Goal: Task Accomplishment & Management: Use online tool/utility

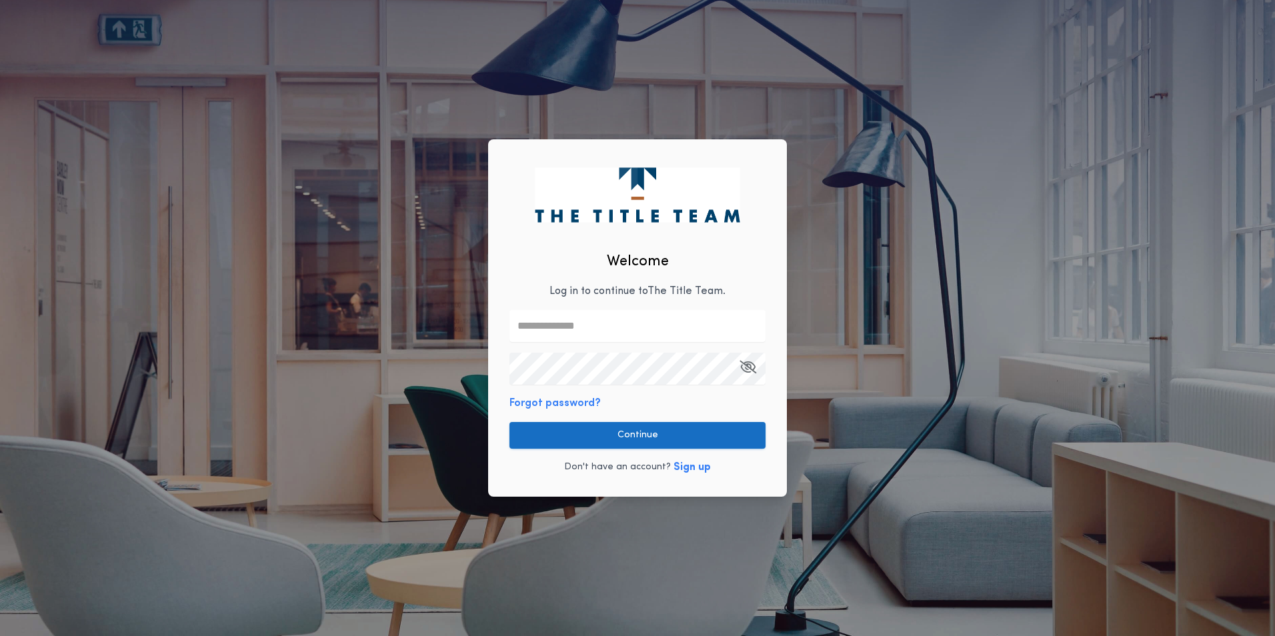
type input "**********"
click at [627, 438] on button "Continue" at bounding box center [637, 435] width 256 height 27
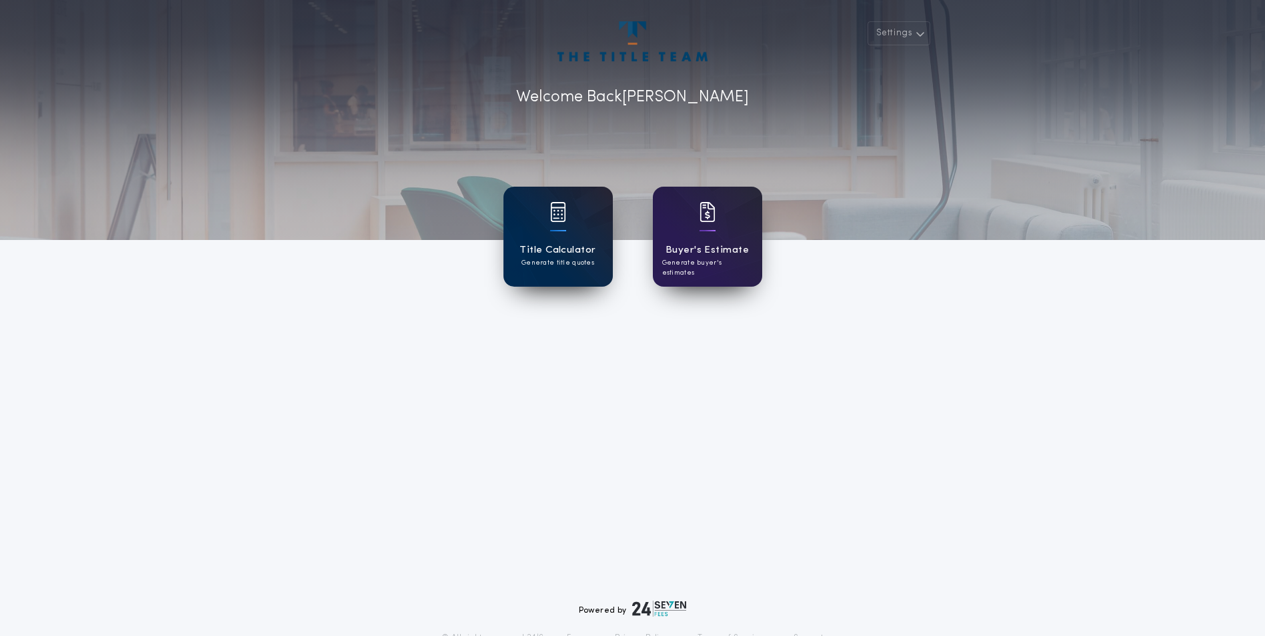
click at [554, 226] on div at bounding box center [558, 220] width 16 height 37
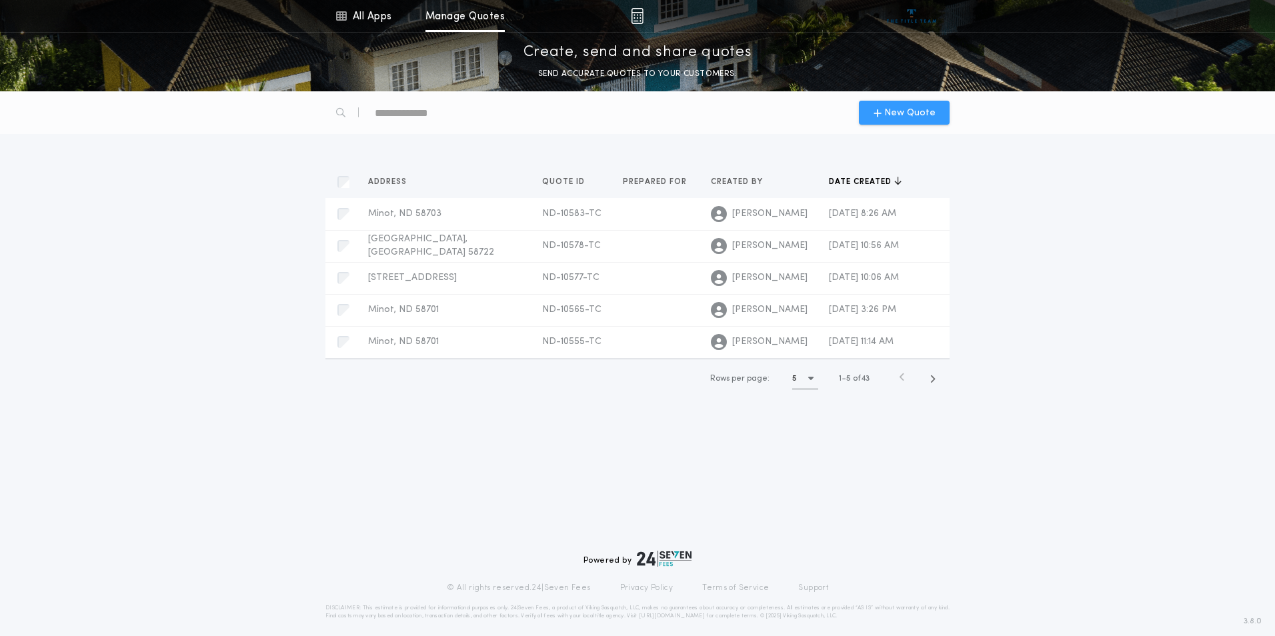
click at [908, 112] on span "New Quote" at bounding box center [909, 113] width 51 height 14
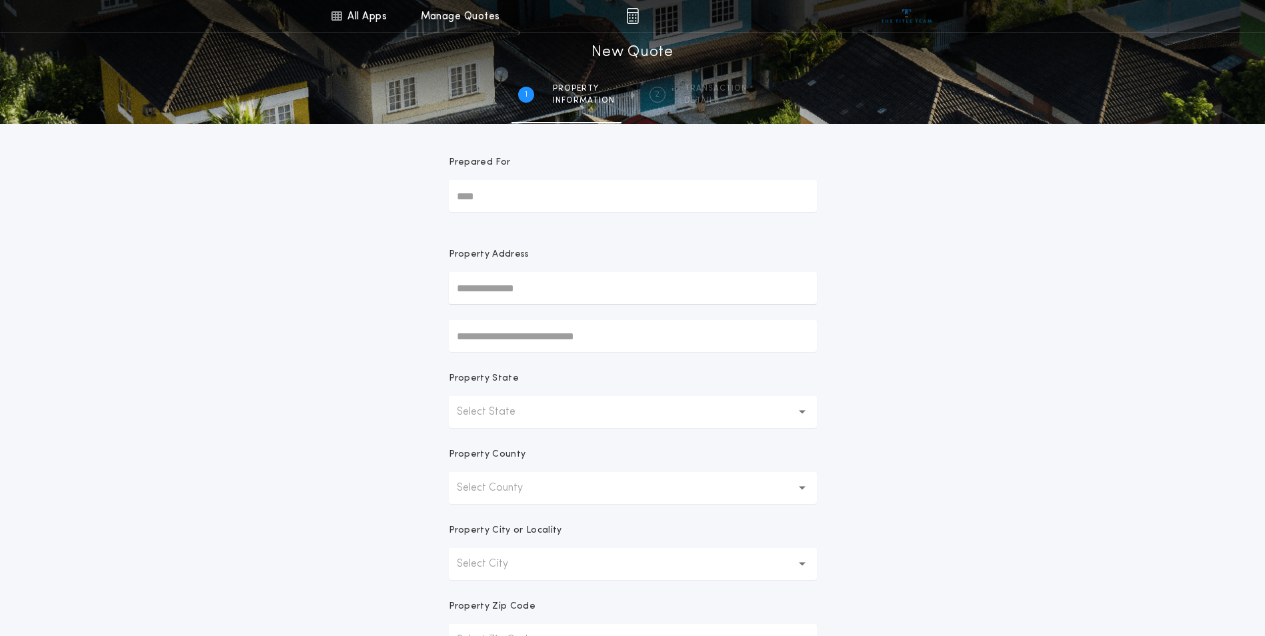
click at [612, 291] on input "text" at bounding box center [633, 288] width 368 height 32
type input "*"
click at [543, 409] on button "Select State" at bounding box center [633, 412] width 368 height 32
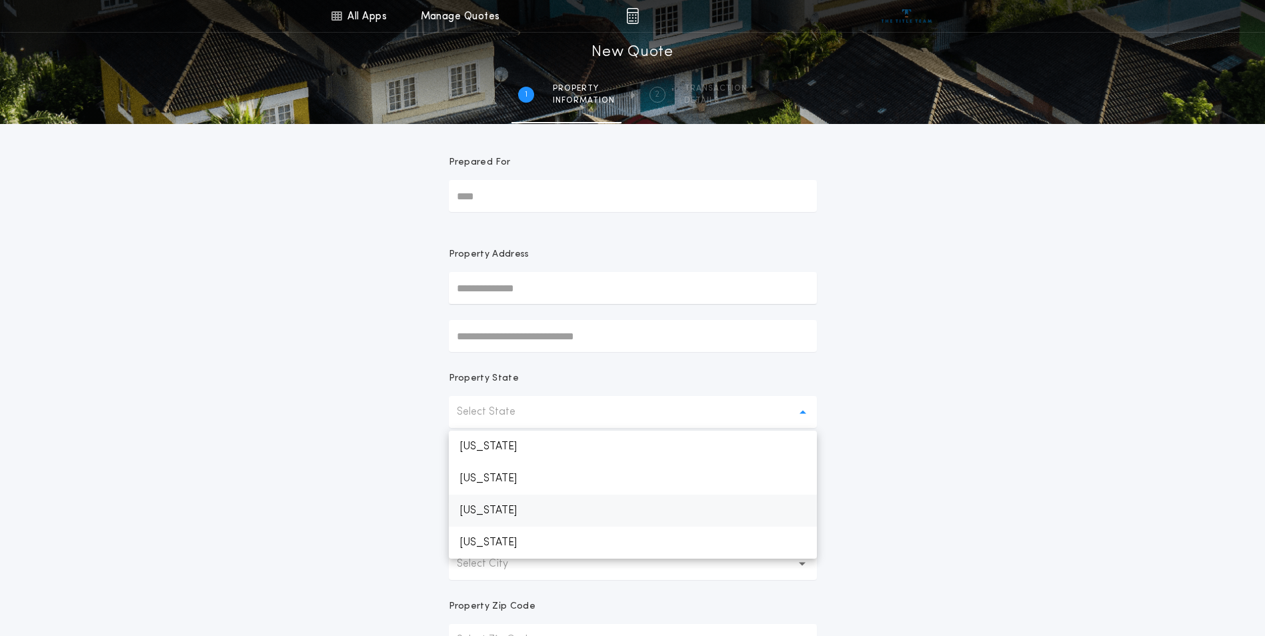
click at [507, 508] on p "[US_STATE]" at bounding box center [633, 511] width 368 height 32
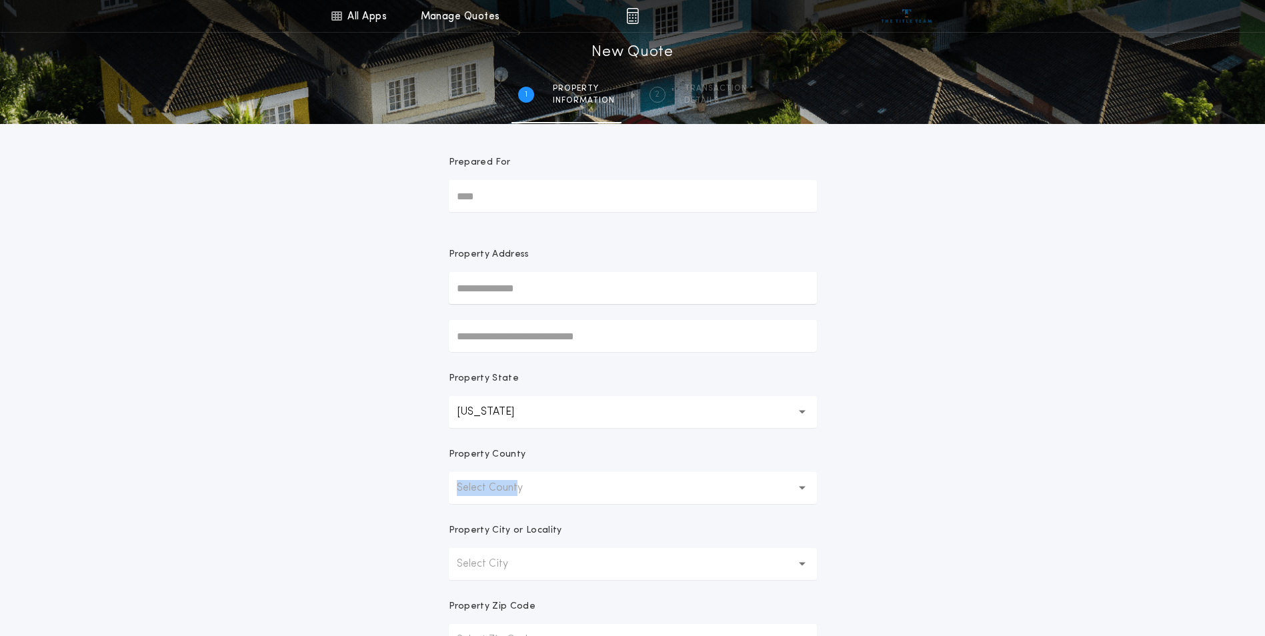
drag, startPoint x: 523, startPoint y: 471, endPoint x: 515, endPoint y: 488, distance: 19.1
click at [515, 488] on div "Property County Select County" at bounding box center [633, 476] width 368 height 56
drag, startPoint x: 515, startPoint y: 488, endPoint x: 588, endPoint y: 490, distance: 73.4
click at [588, 490] on button "Select County" at bounding box center [633, 488] width 368 height 32
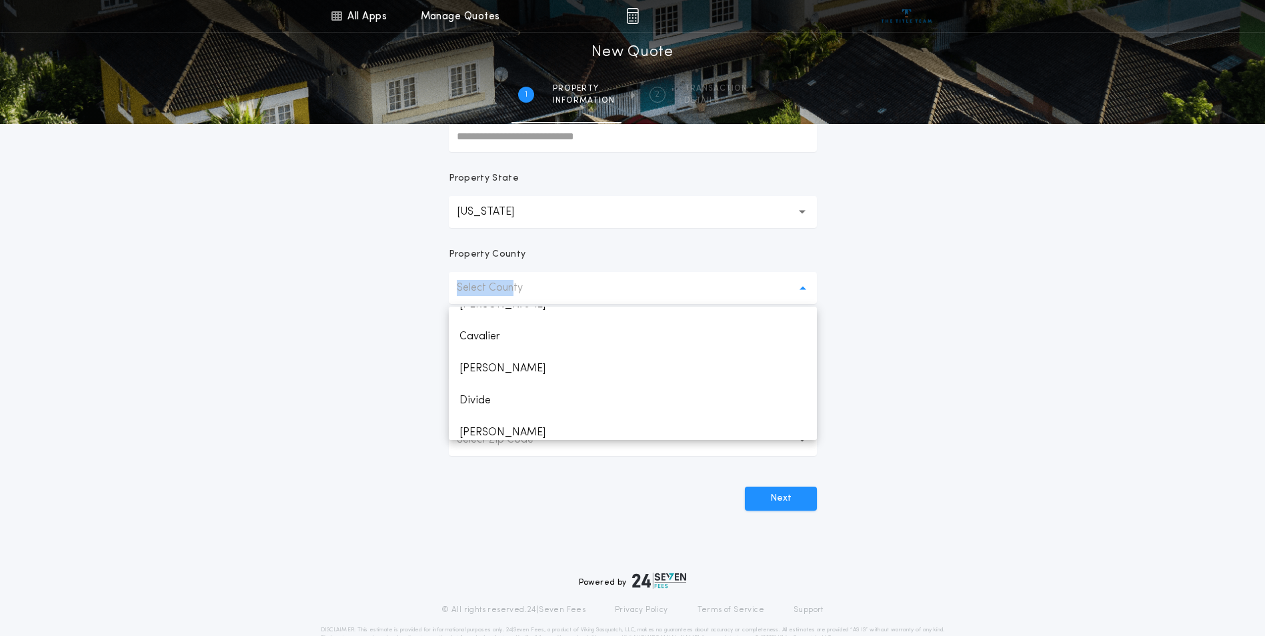
scroll to position [1563, 0]
click at [509, 361] on p "[PERSON_NAME]" at bounding box center [633, 360] width 368 height 32
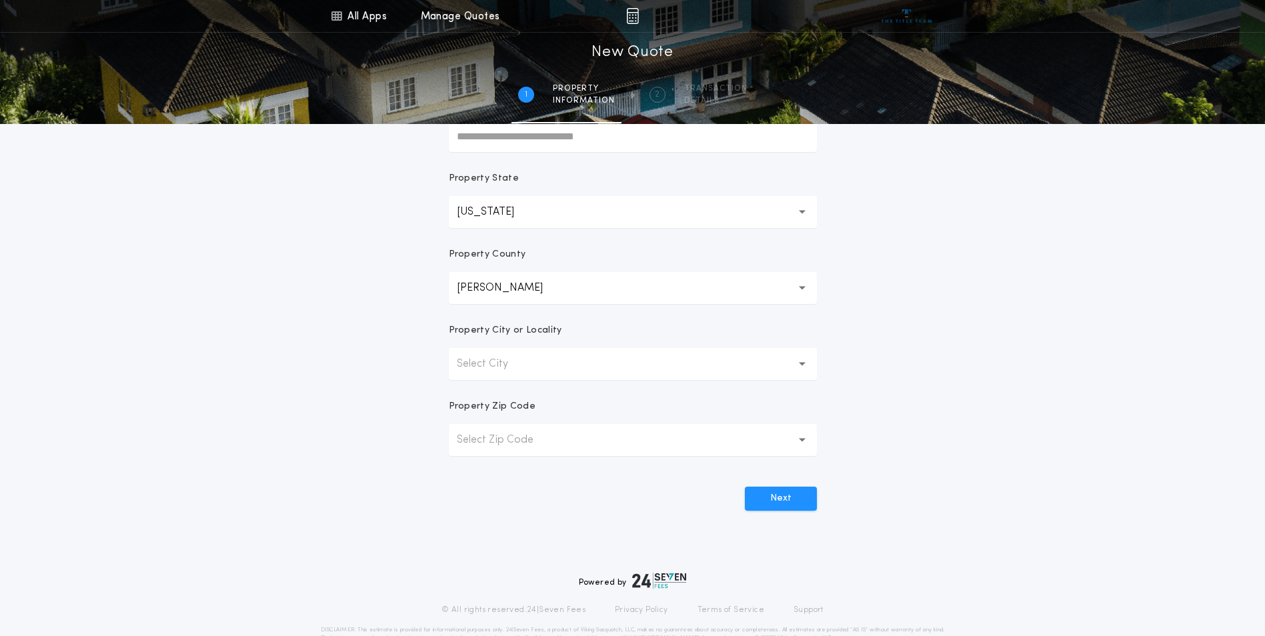
click at [505, 371] on p "Select City" at bounding box center [493, 364] width 73 height 16
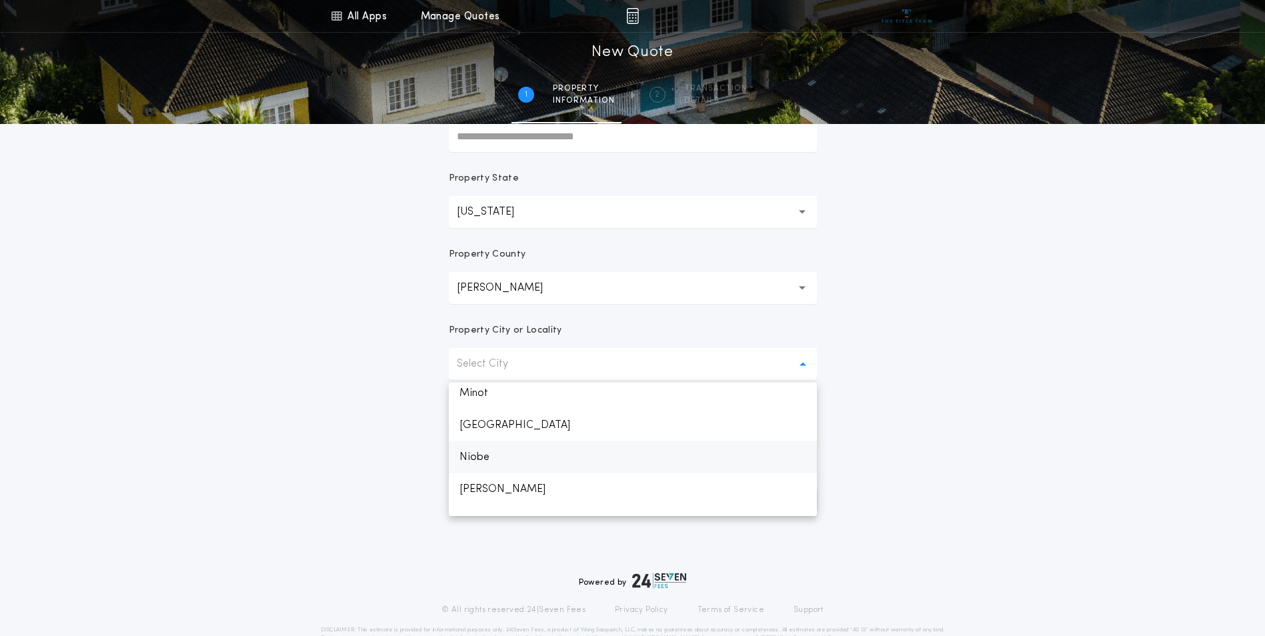
scroll to position [529, 0]
click at [499, 418] on p "Minot" at bounding box center [633, 413] width 368 height 32
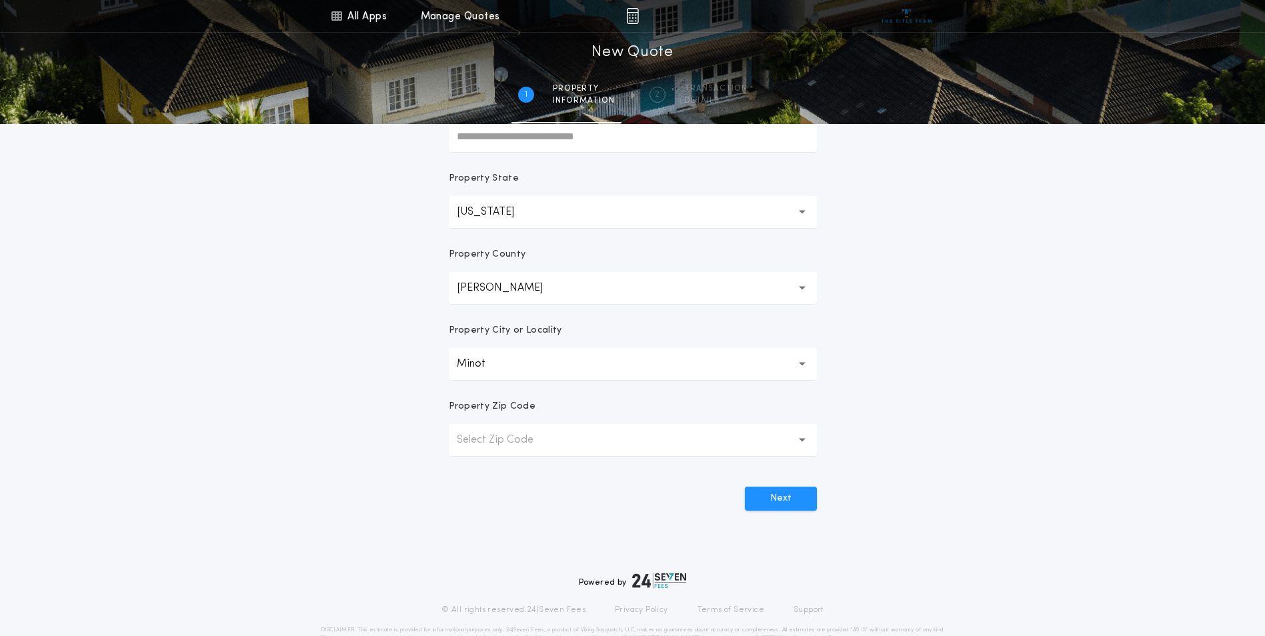
click at [497, 438] on p "Select Zip Code" at bounding box center [506, 440] width 98 height 16
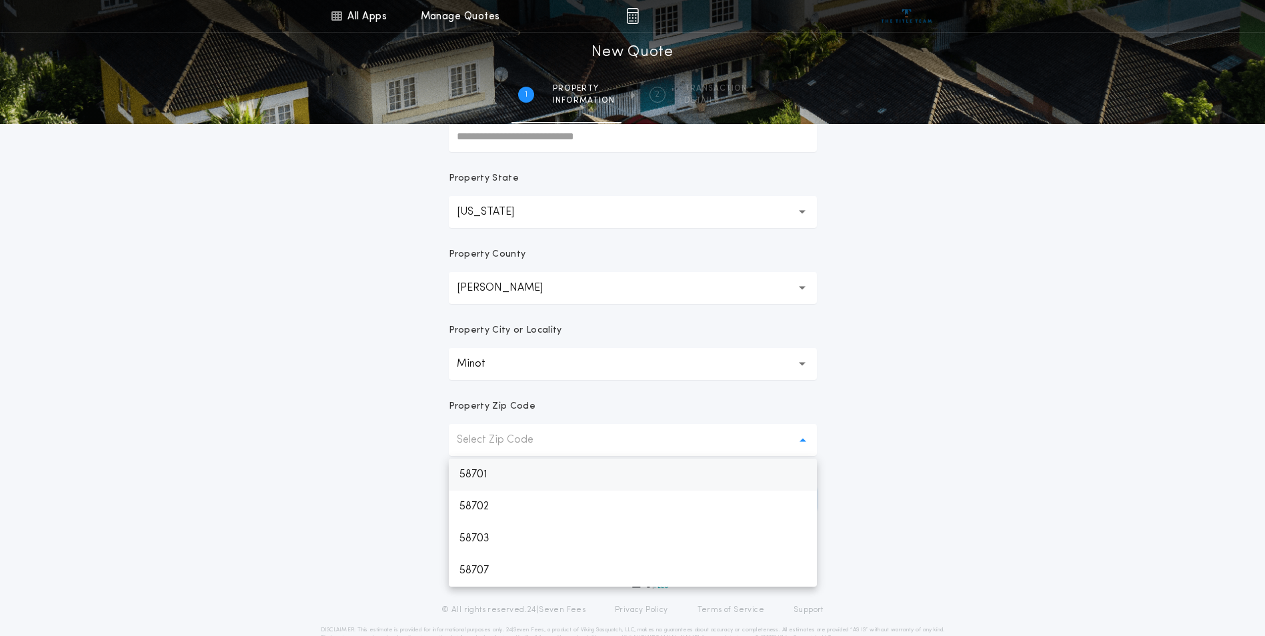
click at [507, 480] on p "58701" at bounding box center [633, 475] width 368 height 32
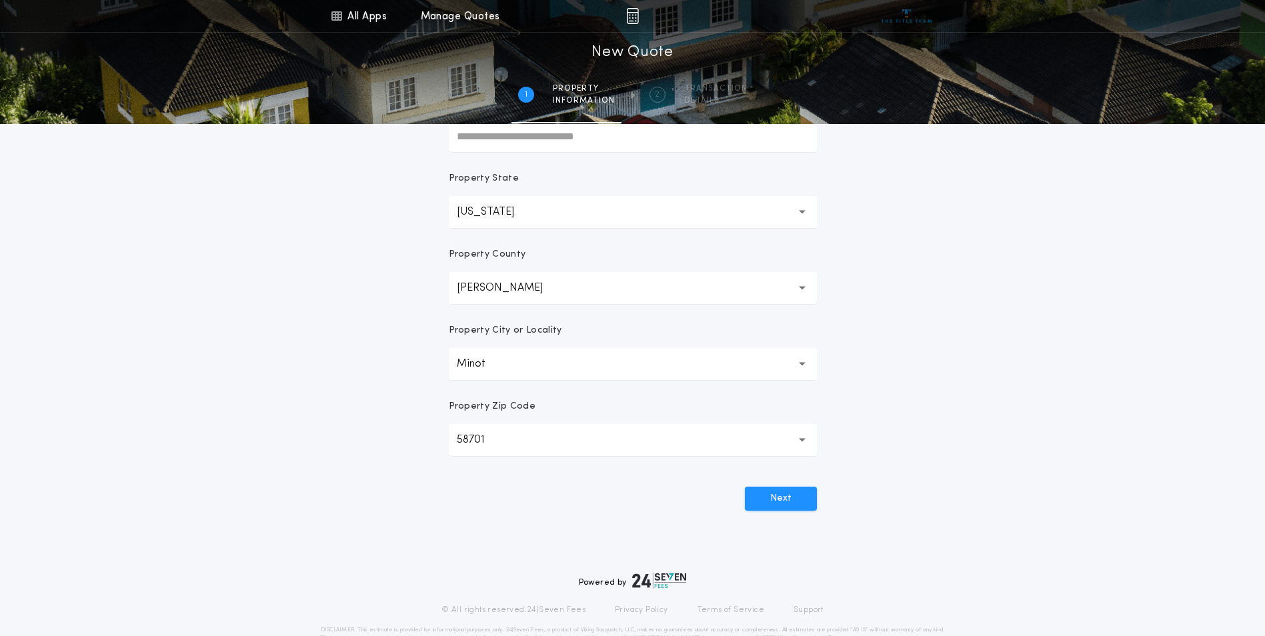
click at [267, 448] on div "All Apps Title Calculator Buyer's Estimate Menu All Apps Manage Quotes 1 /2 New…" at bounding box center [632, 181] width 1265 height 762
click at [783, 491] on button "Next" at bounding box center [781, 499] width 72 height 24
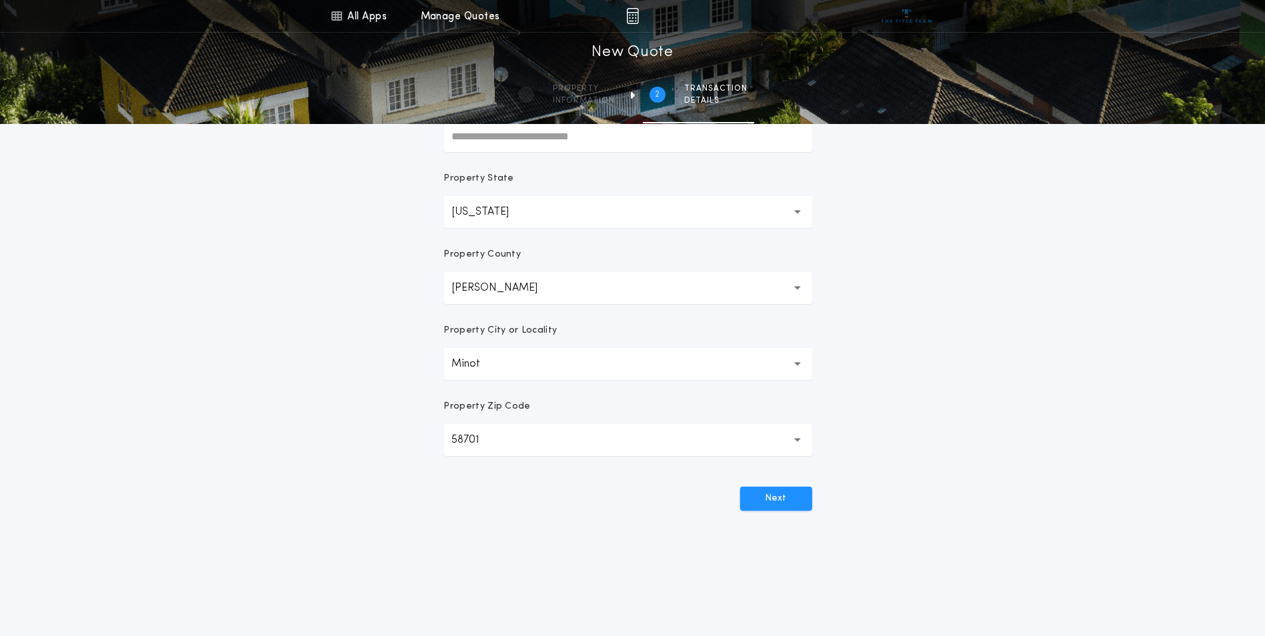
scroll to position [0, 0]
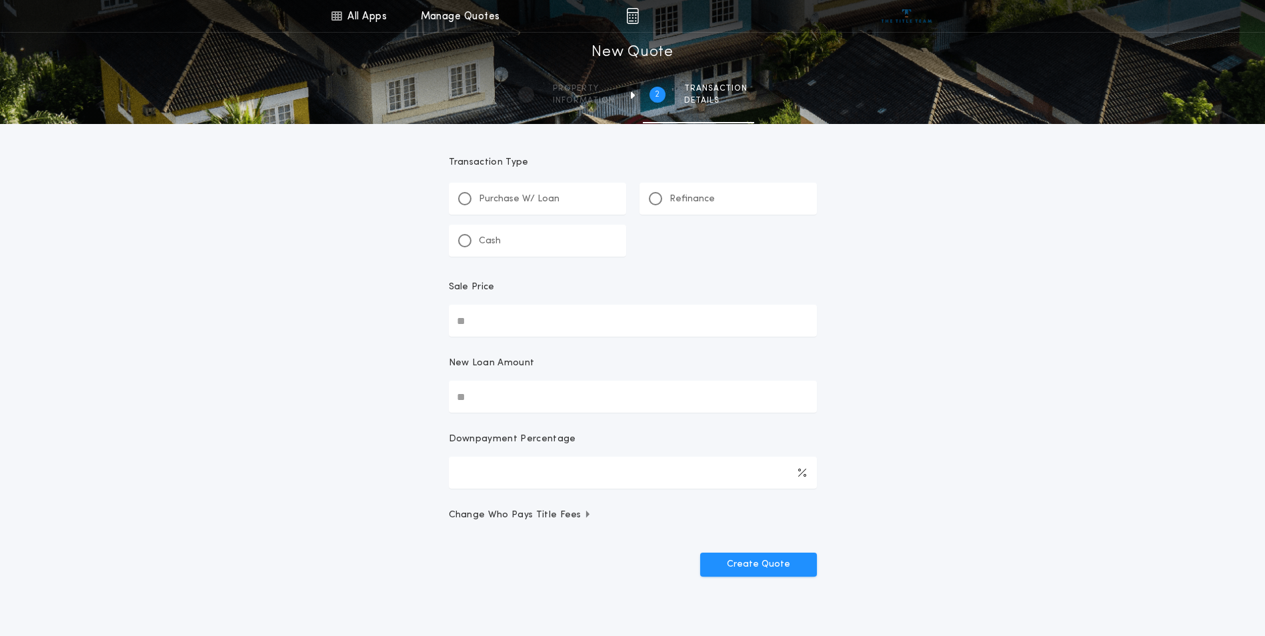
click at [668, 203] on div "Refinance" at bounding box center [682, 199] width 66 height 14
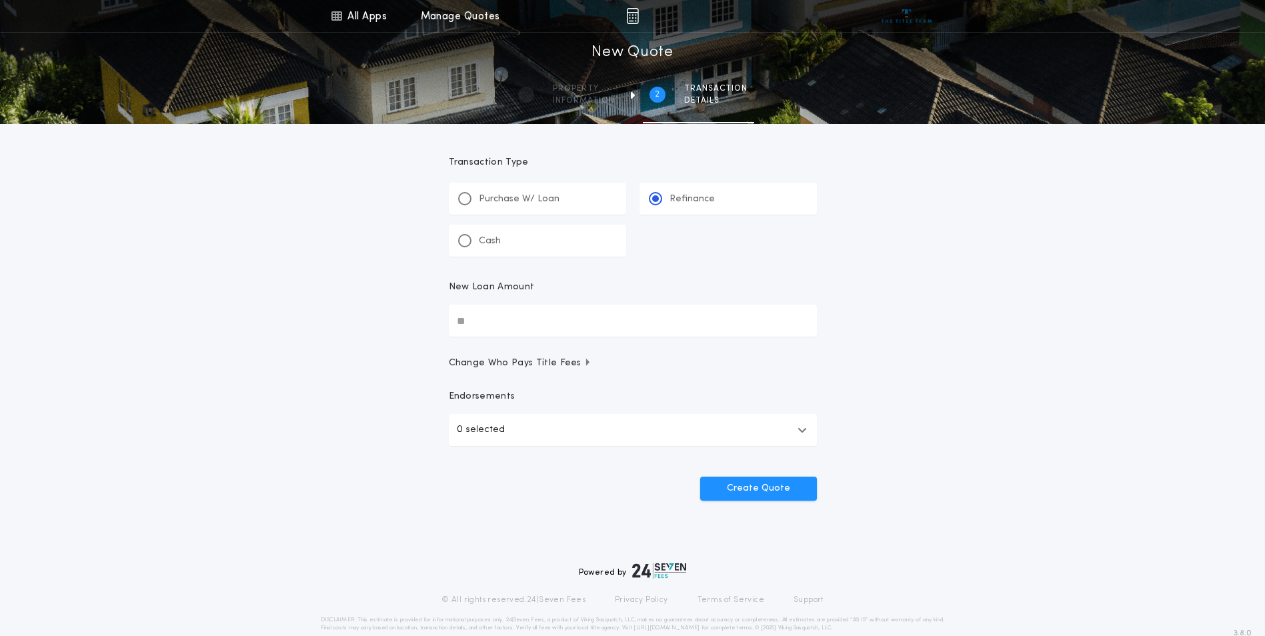
click at [516, 316] on input "New Loan Amount" at bounding box center [633, 321] width 368 height 32
type input "********"
click at [547, 437] on button "0 selected" at bounding box center [633, 430] width 368 height 32
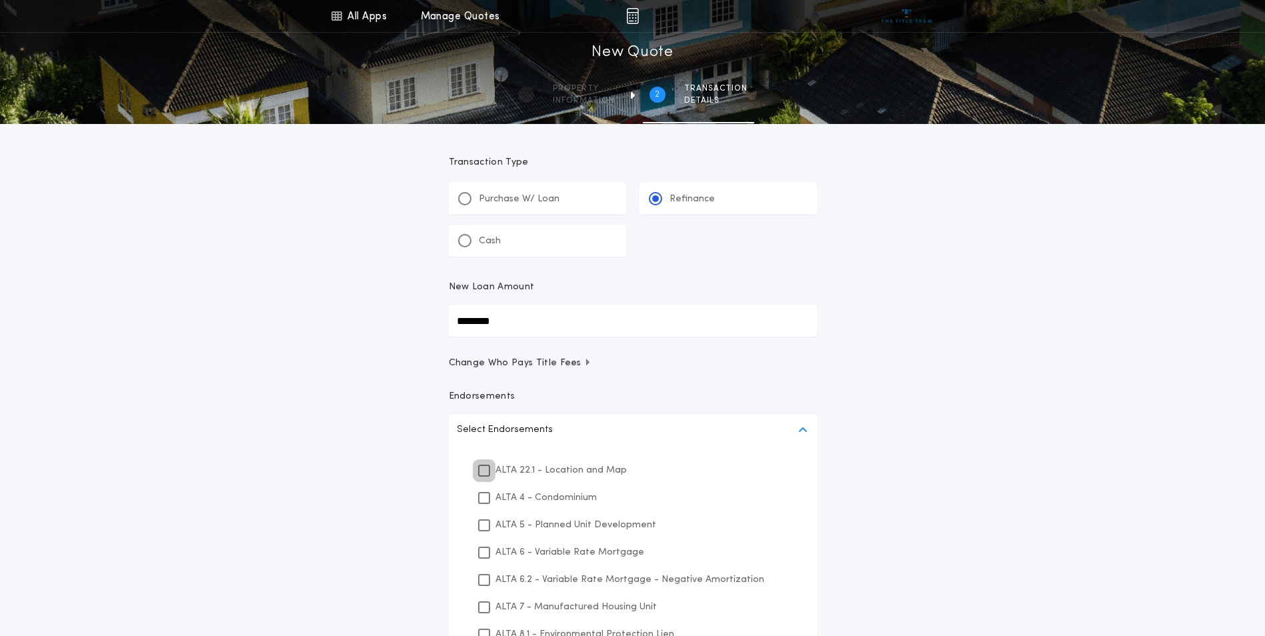
click at [488, 473] on div at bounding box center [483, 470] width 9 height 9
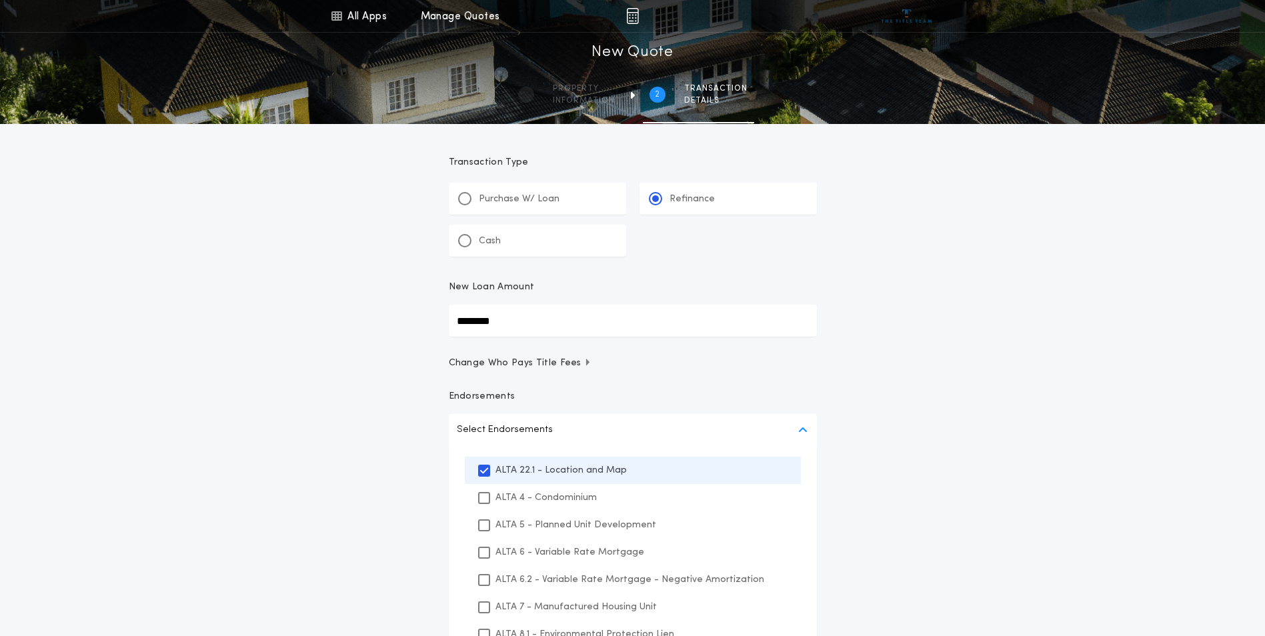
click at [367, 471] on div "All Apps Title Calculator Buyer's Estimate Menu All Apps Manage Quotes 2 /2 New…" at bounding box center [632, 396] width 1265 height 792
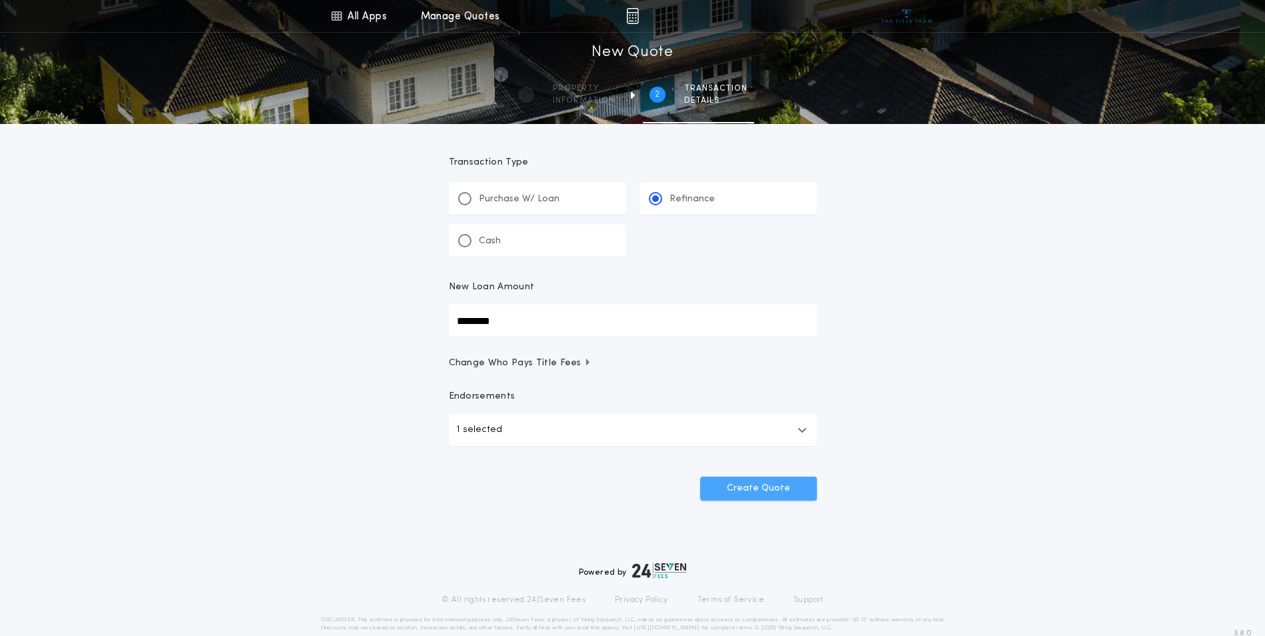
click at [745, 493] on button "Create Quote" at bounding box center [758, 489] width 117 height 24
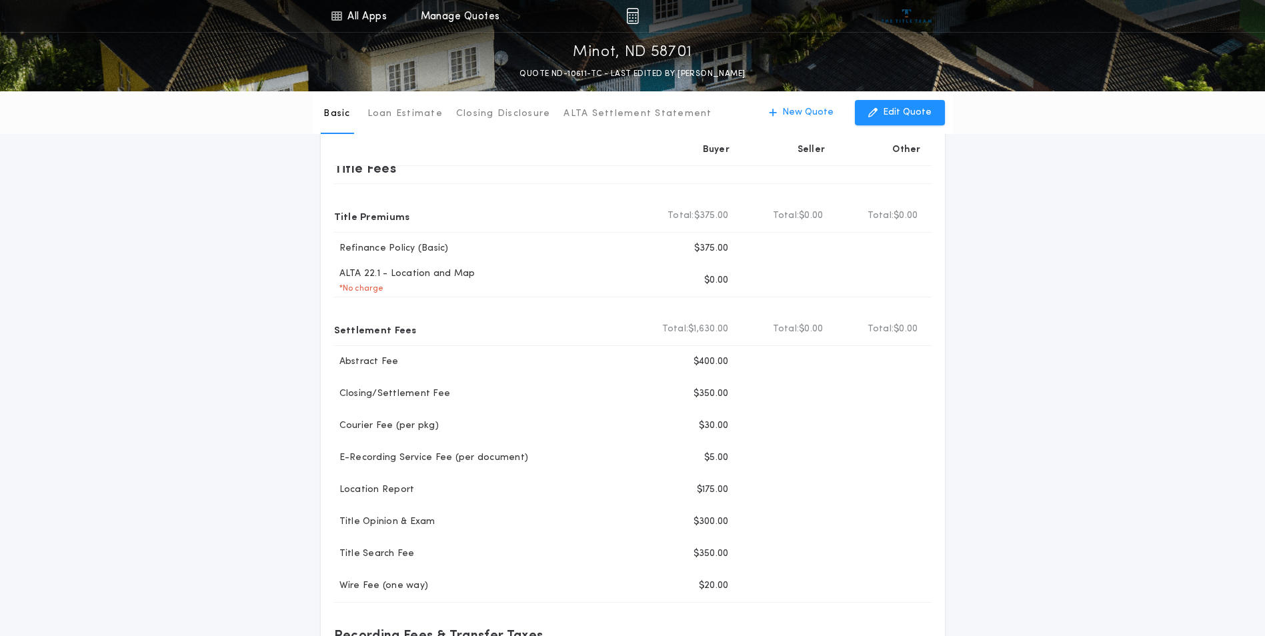
scroll to position [67, 0]
